Goal: Task Accomplishment & Management: Manage account settings

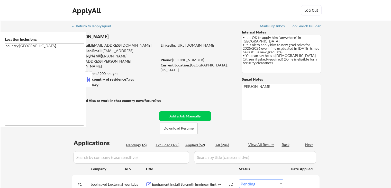
select select ""pending""
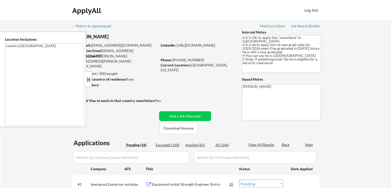
select select ""pending""
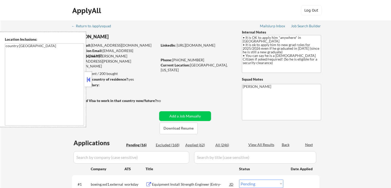
select select ""pending""
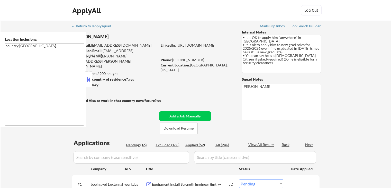
select select ""pending""
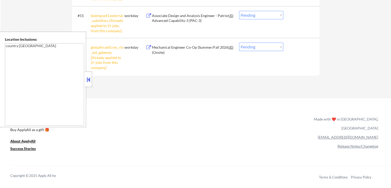
scroll to position [514, 0]
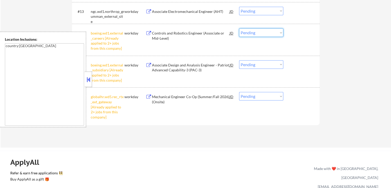
click at [257, 35] on select "Choose an option... Pending Applied Excluded (Questions) Excluded (Expired) Exc…" at bounding box center [261, 32] width 44 height 8
select select ""excluded__other_""
click at [239, 28] on select "Choose an option... Pending Applied Excluded (Questions) Excluded (Expired) Exc…" at bounding box center [261, 32] width 44 height 8
click at [255, 63] on select "Choose an option... Pending Applied Excluded (Questions) Excluded (Expired) Exc…" at bounding box center [261, 64] width 44 height 8
select select ""excluded__other_""
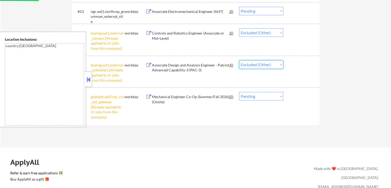
click at [239, 60] on select "Choose an option... Pending Applied Excluded (Questions) Excluded (Expired) Exc…" at bounding box center [261, 64] width 44 height 8
click at [253, 94] on select "Choose an option... Pending Applied Excluded (Questions) Excluded (Expired) Exc…" at bounding box center [261, 96] width 44 height 8
select select ""excluded__other_""
click at [239, 92] on select "Choose an option... Pending Applied Excluded (Questions) Excluded (Expired) Exc…" at bounding box center [261, 96] width 44 height 8
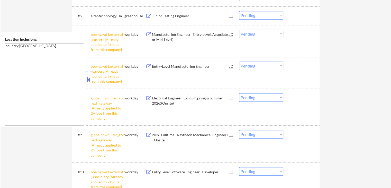
scroll to position [257, 0]
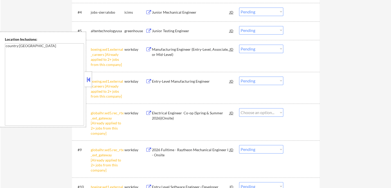
select select ""pending""
click at [258, 48] on select "Choose an option... Pending Applied Excluded (Questions) Excluded (Expired) Exc…" at bounding box center [261, 48] width 44 height 8
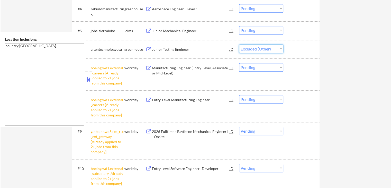
click at [239, 44] on select "Choose an option... Pending Applied Excluded (Questions) Excluded (Expired) Exc…" at bounding box center [261, 48] width 44 height 8
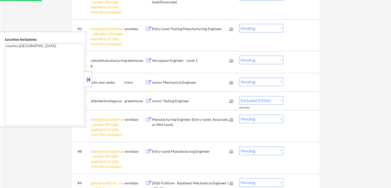
select select ""pending""
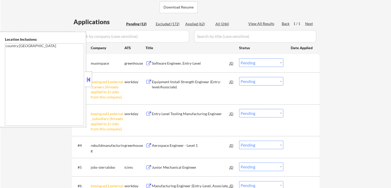
scroll to position [129, 0]
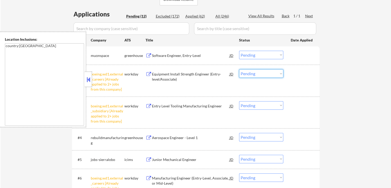
click at [254, 73] on select "Choose an option... Pending Applied Excluded (Questions) Excluded (Expired) Exc…" at bounding box center [261, 73] width 44 height 8
select select ""excluded__other_""
click at [239, 69] on select "Choose an option... Pending Applied Excluded (Questions) Excluded (Expired) Exc…" at bounding box center [261, 73] width 44 height 8
drag, startPoint x: 259, startPoint y: 105, endPoint x: 258, endPoint y: 109, distance: 3.6
click at [259, 105] on select "Choose an option... Pending Applied Excluded (Questions) Excluded (Expired) Exc…" at bounding box center [261, 105] width 44 height 8
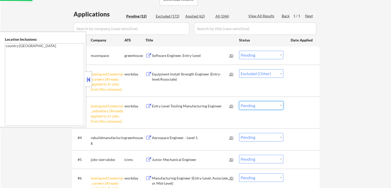
select select ""excluded__other_""
click at [239, 101] on select "Choose an option... Pending Applied Excluded (Questions) Excluded (Expired) Exc…" at bounding box center [261, 105] width 44 height 8
select select ""pending""
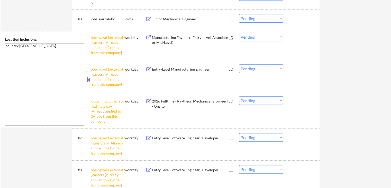
scroll to position [206, 0]
click at [253, 37] on select "Choose an option... Pending Applied Excluded (Questions) Excluded (Expired) Exc…" at bounding box center [261, 36] width 44 height 8
select select ""excluded__other_""
click at [239, 32] on select "Choose an option... Pending Applied Excluded (Questions) Excluded (Expired) Exc…" at bounding box center [261, 36] width 44 height 8
click at [252, 66] on select "Choose an option... Pending Applied Excluded (Questions) Excluded (Expired) Exc…" at bounding box center [261, 68] width 44 height 8
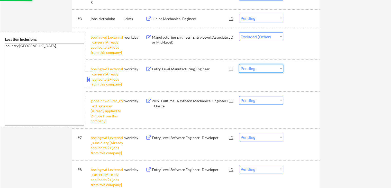
select select ""excluded__other_""
click at [239, 64] on select "Choose an option... Pending Applied Excluded (Questions) Excluded (Expired) Exc…" at bounding box center [261, 68] width 44 height 8
click at [254, 100] on select "Choose an option... Pending Applied Excluded (Questions) Excluded (Expired) Exc…" at bounding box center [261, 100] width 44 height 8
select select ""excluded__other_""
click at [239, 96] on select "Choose an option... Pending Applied Excluded (Questions) Excluded (Expired) Exc…" at bounding box center [261, 100] width 44 height 8
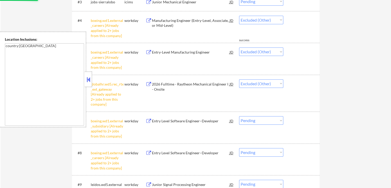
scroll to position [231, 0]
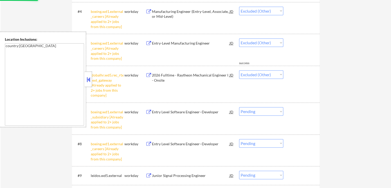
click at [254, 112] on select "Choose an option... Pending Applied Excluded (Questions) Excluded (Expired) Exc…" at bounding box center [261, 111] width 44 height 8
select select ""excluded__other_""
click at [239, 107] on select "Choose an option... Pending Applied Excluded (Questions) Excluded (Expired) Exc…" at bounding box center [261, 111] width 44 height 8
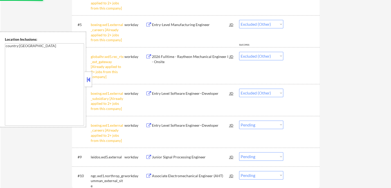
scroll to position [309, 0]
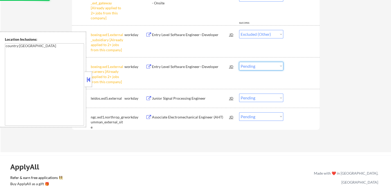
drag, startPoint x: 253, startPoint y: 66, endPoint x: 252, endPoint y: 69, distance: 3.4
click at [253, 66] on select "Choose an option... Pending Applied Excluded (Questions) Excluded (Expired) Exc…" at bounding box center [261, 66] width 44 height 8
select select ""excluded__other_""
click at [239, 62] on select "Choose an option... Pending Applied Excluded (Questions) Excluded (Expired) Exc…" at bounding box center [261, 66] width 44 height 8
select select ""pending""
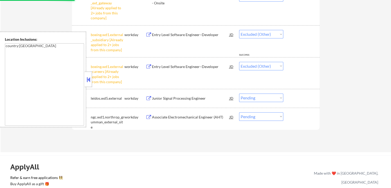
select select ""pending""
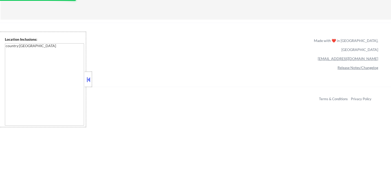
select select ""pending""
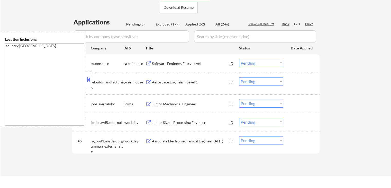
scroll to position [129, 0]
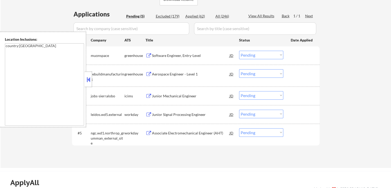
click at [147, 56] on button at bounding box center [149, 55] width 6 height 5
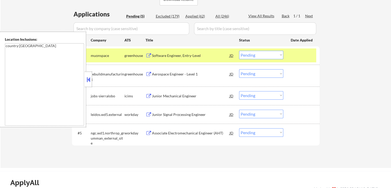
drag, startPoint x: 259, startPoint y: 55, endPoint x: 259, endPoint y: 58, distance: 3.6
click at [259, 55] on select "Choose an option... Pending Applied Excluded (Questions) Excluded (Expired) Exc…" at bounding box center [261, 55] width 44 height 8
click at [239, 51] on select "Choose an option... Pending Applied Excluded (Questions) Excluded (Expired) Exc…" at bounding box center [261, 55] width 44 height 8
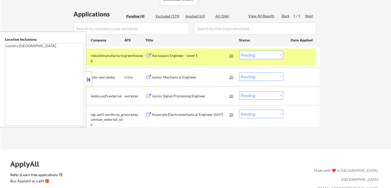
click at [148, 54] on button at bounding box center [149, 55] width 6 height 5
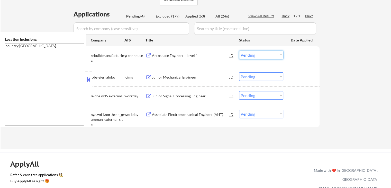
click at [253, 54] on select "Choose an option... Pending Applied Excluded (Questions) Excluded (Expired) Exc…" at bounding box center [261, 55] width 44 height 8
click at [239, 51] on select "Choose an option... Pending Applied Excluded (Questions) Excluded (Expired) Exc…" at bounding box center [261, 55] width 44 height 8
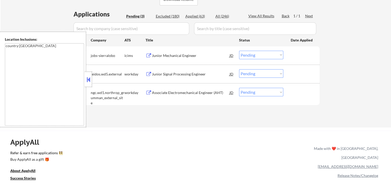
click at [149, 53] on button at bounding box center [149, 55] width 6 height 5
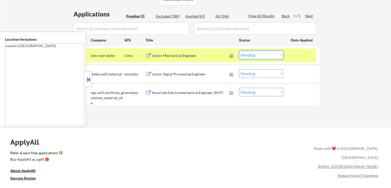
click at [259, 55] on select "Choose an option... Pending Applied Excluded (Questions) Excluded (Expired) Exc…" at bounding box center [261, 55] width 44 height 8
click at [239, 51] on select "Choose an option... Pending Applied Excluded (Questions) Excluded (Expired) Exc…" at bounding box center [261, 55] width 44 height 8
click at [148, 73] on button at bounding box center [149, 74] width 6 height 5
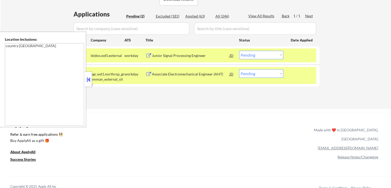
click at [271, 54] on select "Choose an option... Pending Applied Excluded (Questions) Excluded (Expired) Exc…" at bounding box center [261, 55] width 44 height 8
click at [239, 51] on select "Choose an option... Pending Applied Excluded (Questions) Excluded (Expired) Exc…" at bounding box center [261, 55] width 44 height 8
click at [149, 75] on button at bounding box center [149, 74] width 6 height 5
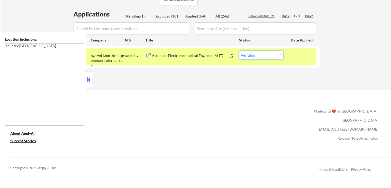
click at [255, 54] on select "Choose an option... Pending Applied Excluded (Questions) Excluded (Expired) Exc…" at bounding box center [261, 55] width 44 height 8
select select ""excluded""
click at [239, 51] on select "Choose an option... Pending Applied Excluded (Questions) Excluded (Expired) Exc…" at bounding box center [261, 55] width 44 height 8
